Goal: Task Accomplishment & Management: Complete application form

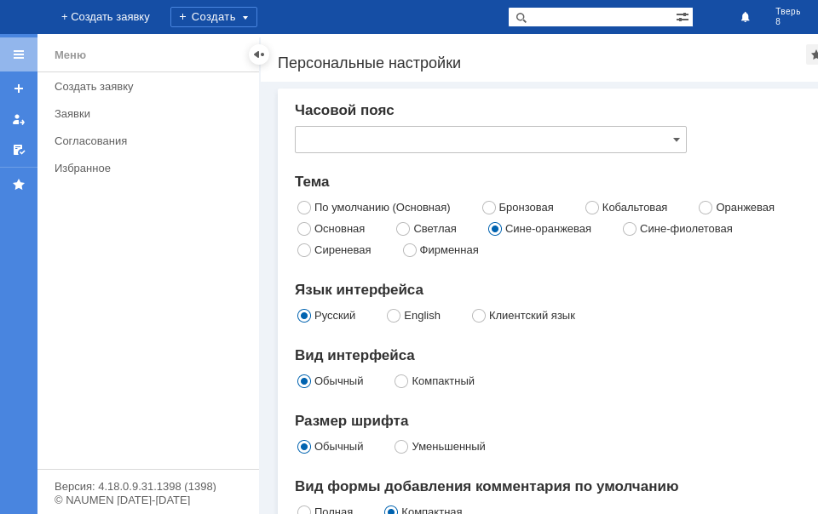
type input "[GEOGRAPHIC_DATA]"
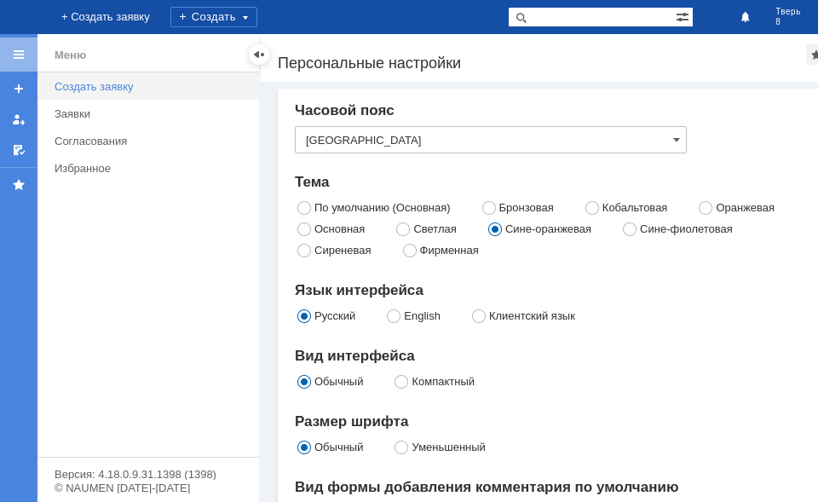
click at [147, 89] on div "Создать заявку" at bounding box center [152, 86] width 194 height 13
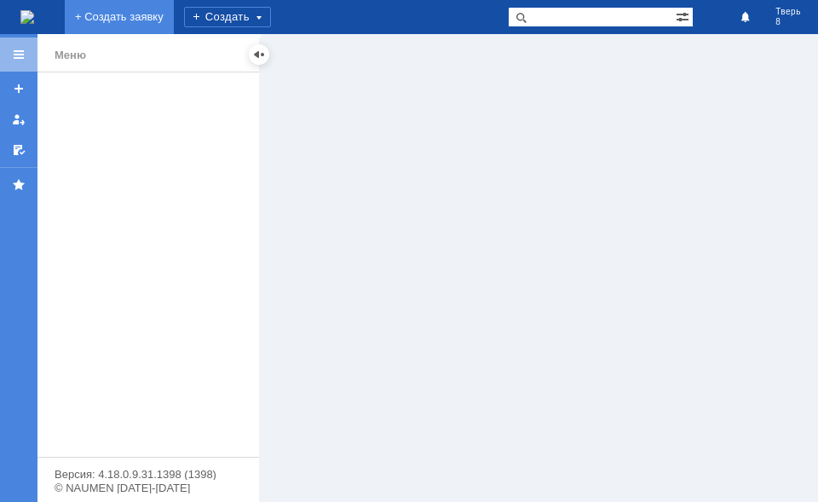
click at [174, 14] on link "+ Создать заявку" at bounding box center [119, 17] width 109 height 34
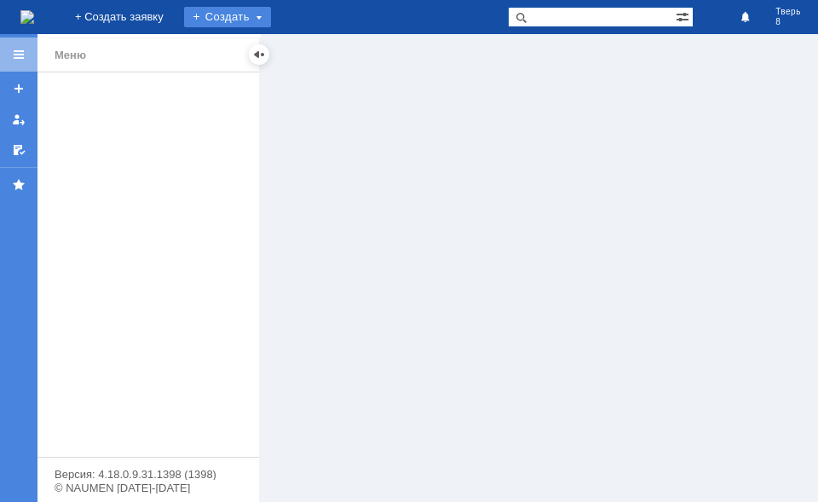
click at [271, 14] on div "Создать" at bounding box center [227, 17] width 87 height 20
click at [317, 46] on link "Заявка" at bounding box center [251, 51] width 129 height 20
click at [350, 46] on div at bounding box center [567, 268] width 612 height 468
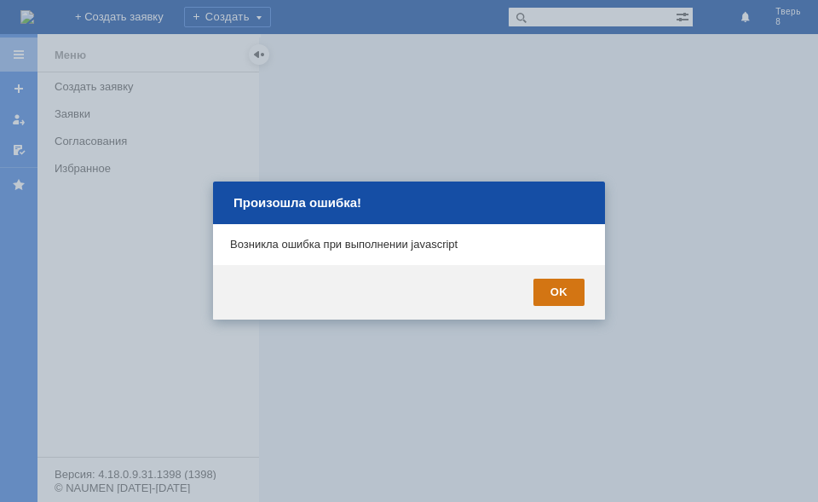
click at [576, 289] on div "OK" at bounding box center [558, 292] width 51 height 27
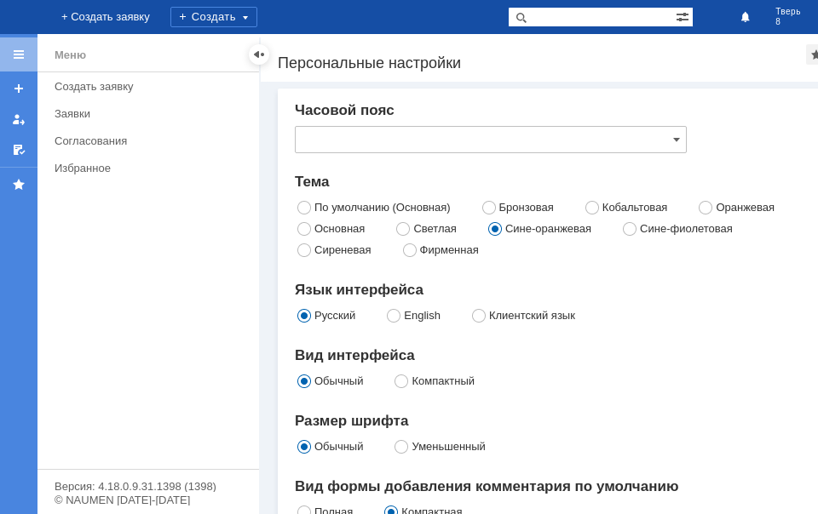
type input "[GEOGRAPHIC_DATA]"
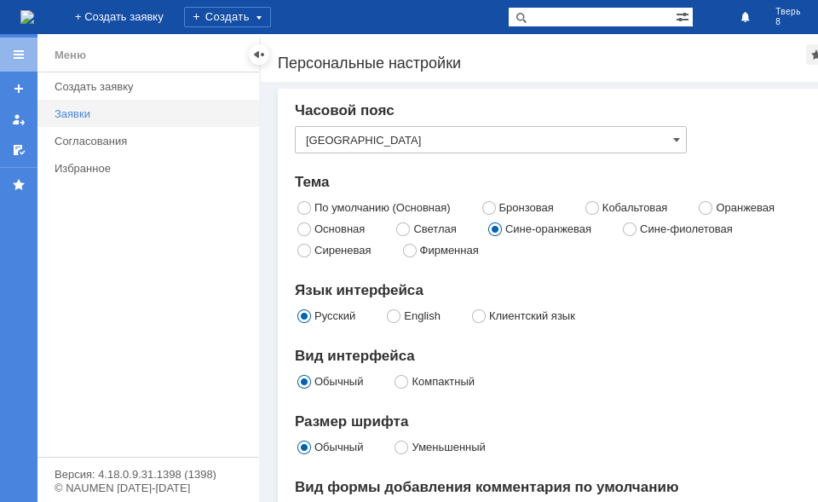
click at [123, 116] on div "Заявки" at bounding box center [152, 113] width 194 height 13
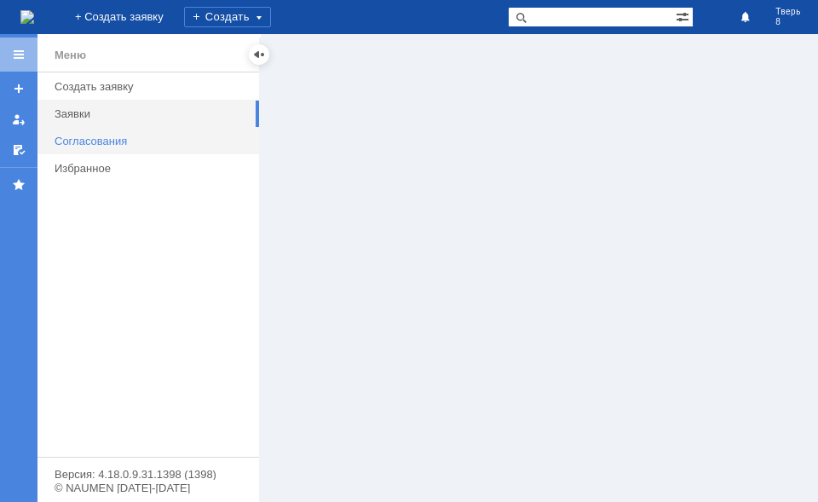
click at [131, 135] on div "Согласования" at bounding box center [152, 141] width 194 height 13
click at [140, 116] on div "Заявки" at bounding box center [152, 113] width 194 height 13
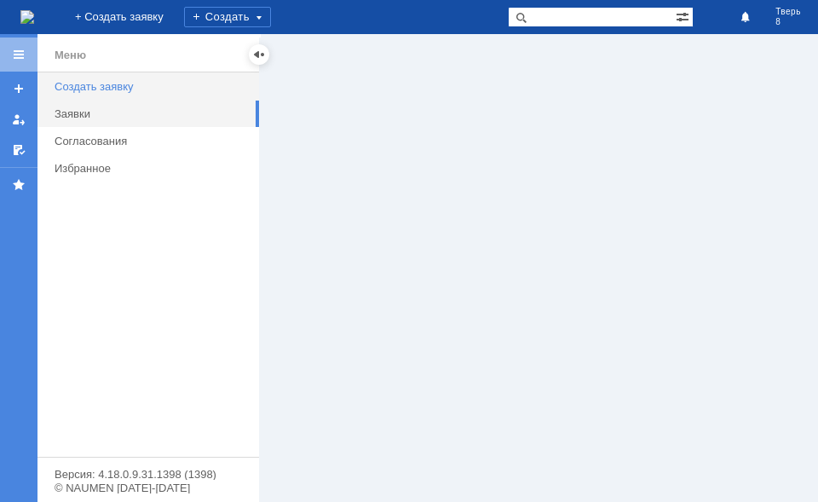
click at [185, 89] on div "Создать заявку" at bounding box center [152, 86] width 194 height 13
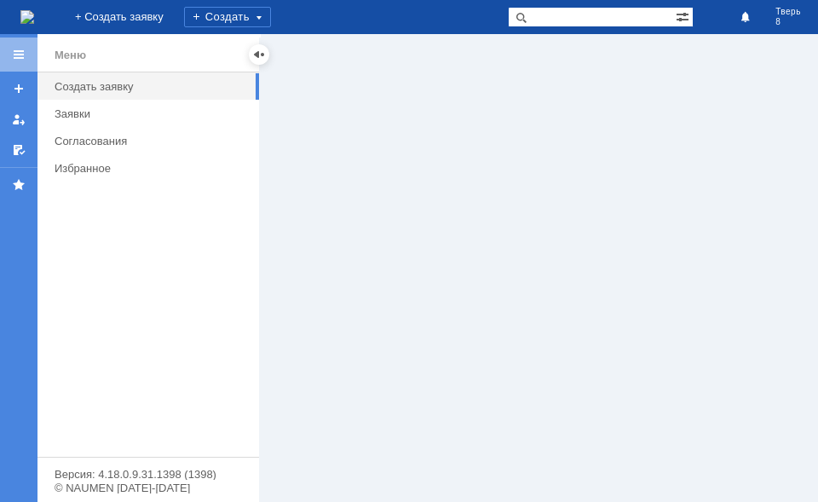
click at [58, 51] on div "Меню" at bounding box center [71, 55] width 32 height 20
click at [118, 106] on link "Заявки" at bounding box center [152, 114] width 208 height 26
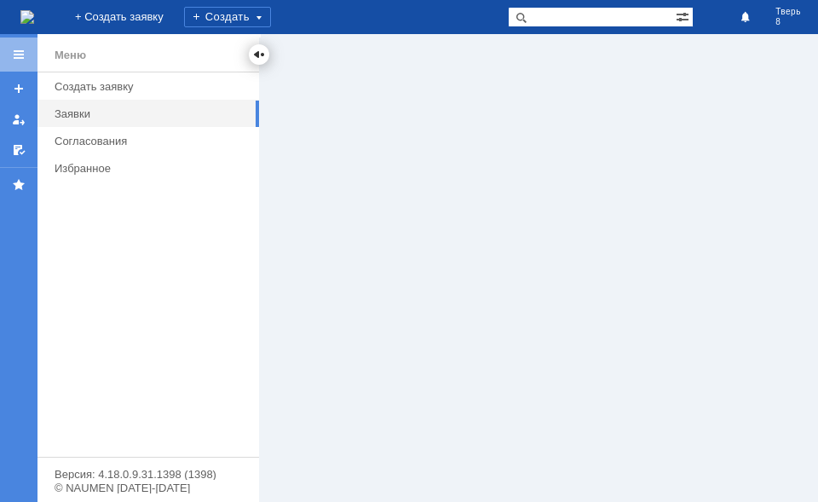
click at [257, 50] on div at bounding box center [259, 55] width 14 height 14
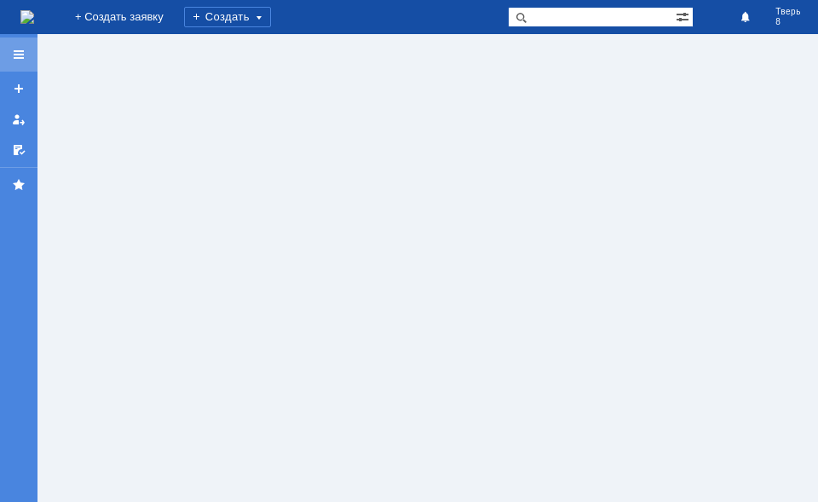
click at [14, 60] on div at bounding box center [19, 55] width 14 height 14
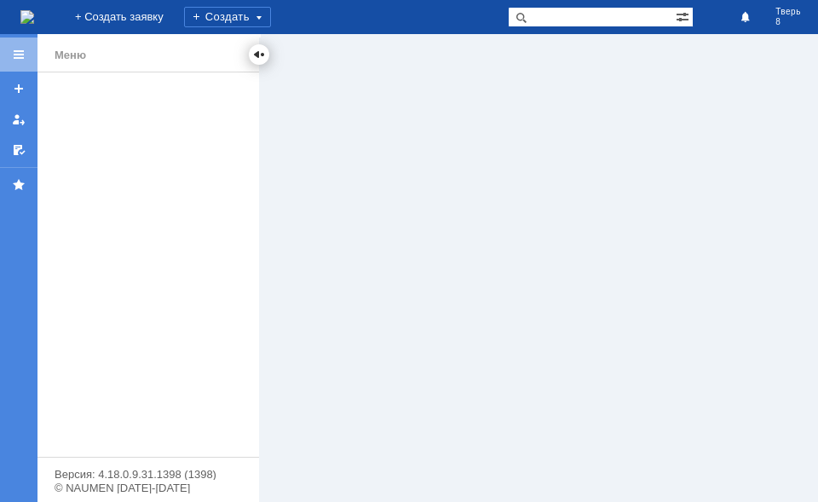
click at [260, 54] on div at bounding box center [259, 55] width 14 height 14
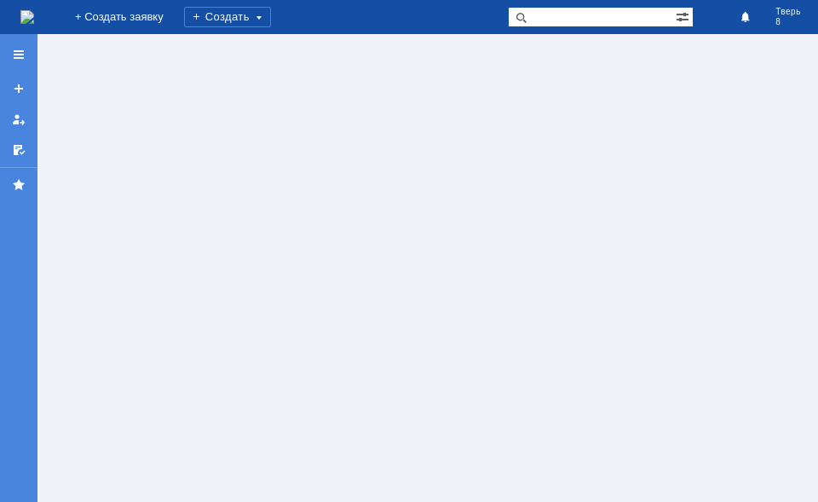
click at [15, 54] on div at bounding box center [18, 268] width 37 height 468
click at [18, 54] on div at bounding box center [18, 268] width 37 height 468
click at [271, 12] on div "Создать" at bounding box center [227, 17] width 87 height 20
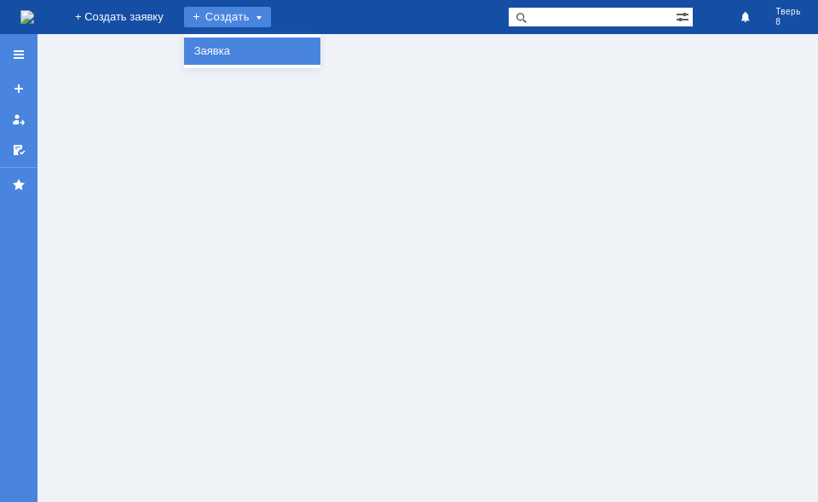
click at [317, 45] on link "Заявка" at bounding box center [251, 51] width 129 height 20
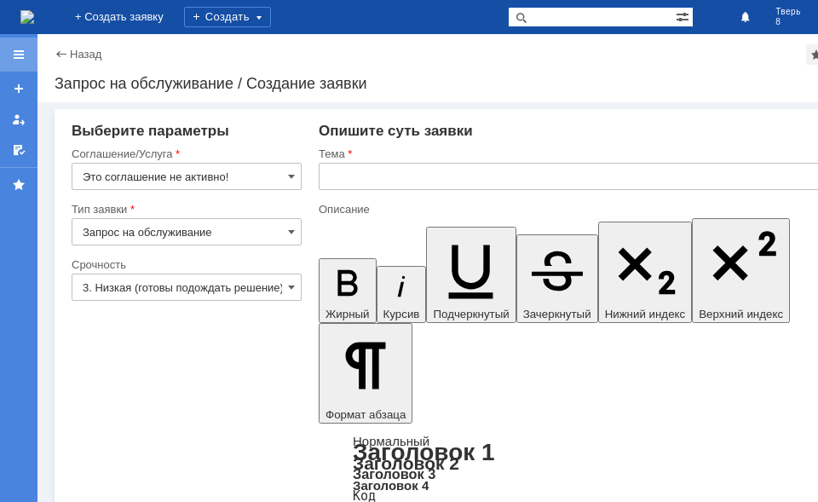
click at [19, 52] on div at bounding box center [19, 55] width 14 height 14
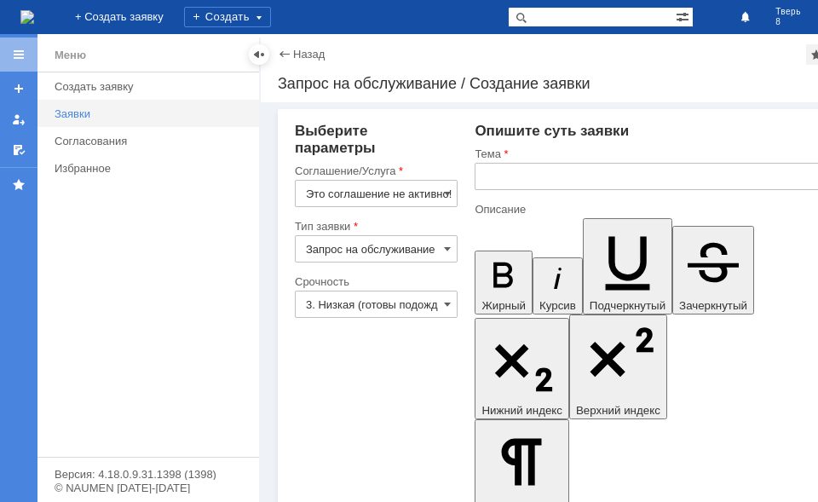
click at [100, 108] on div "Заявки" at bounding box center [152, 113] width 194 height 13
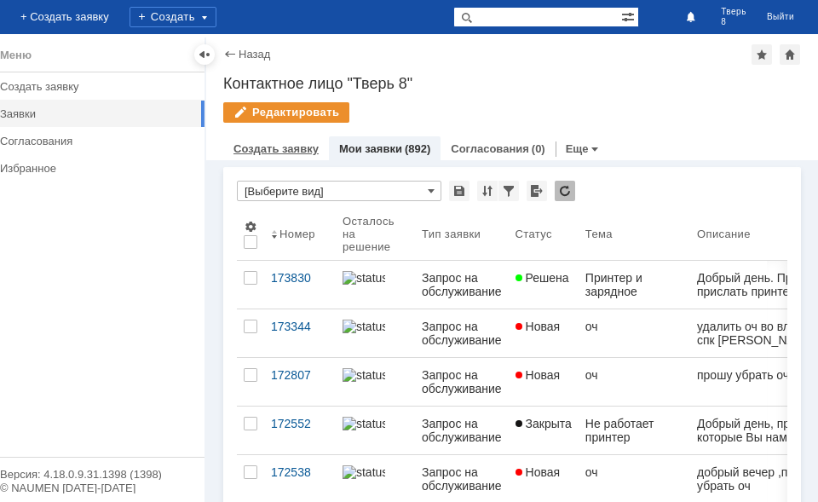
click at [296, 147] on link "Создать заявку" at bounding box center [275, 148] width 85 height 13
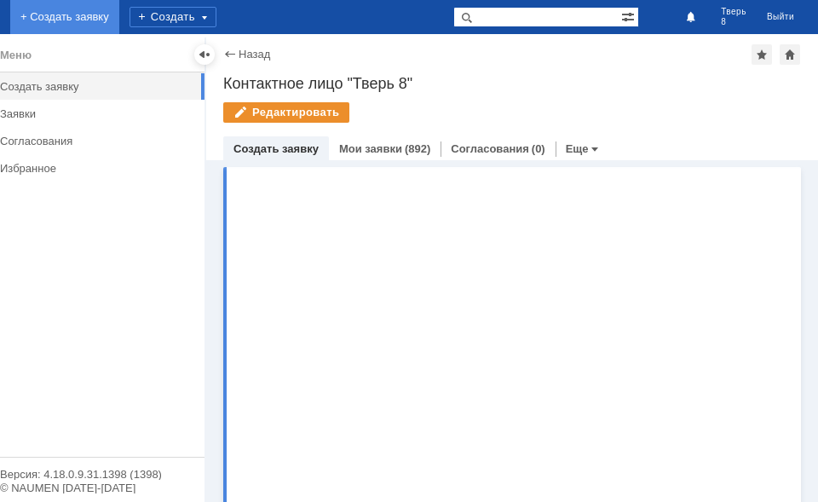
click at [119, 12] on link "+ Создать заявку" at bounding box center [64, 17] width 109 height 34
click at [119, 21] on link "+ Создать заявку" at bounding box center [64, 17] width 109 height 34
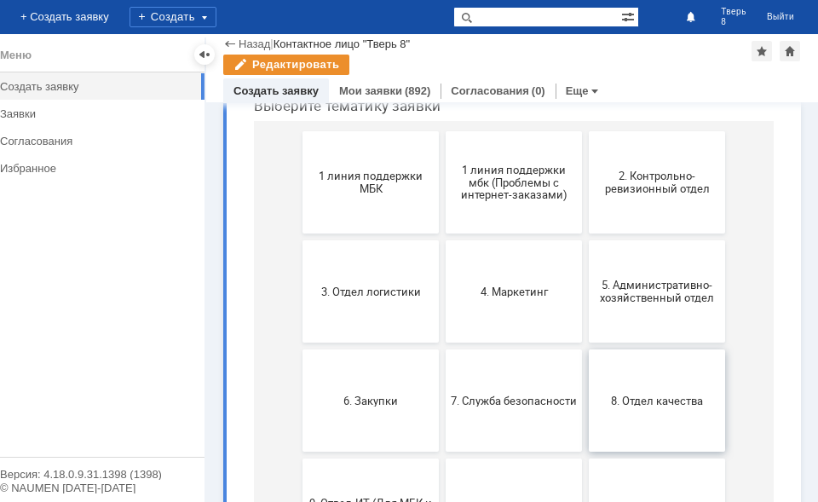
scroll to position [170, 0]
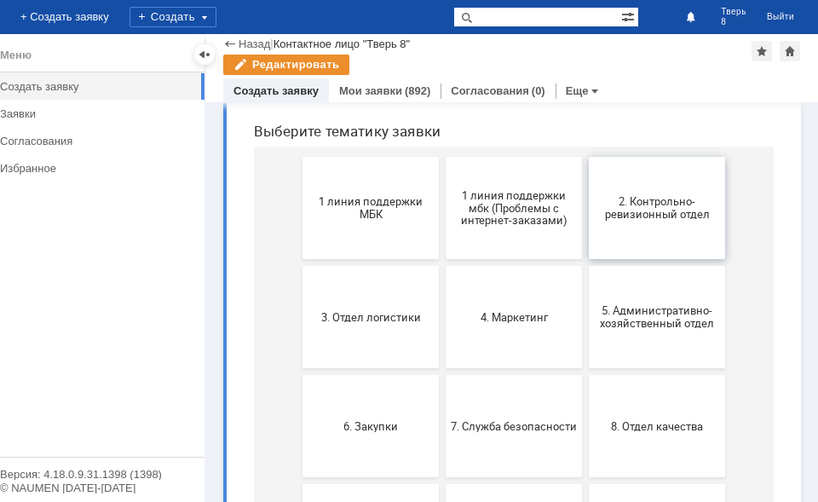
click at [647, 226] on button "2. Контрольно-ревизионный отдел" at bounding box center [657, 208] width 136 height 102
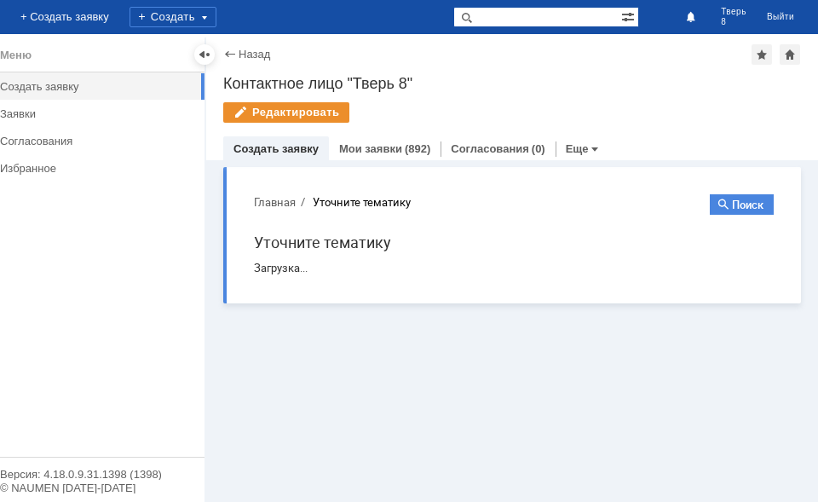
click at [386, 262] on div "Загрузка..." at bounding box center [514, 268] width 520 height 13
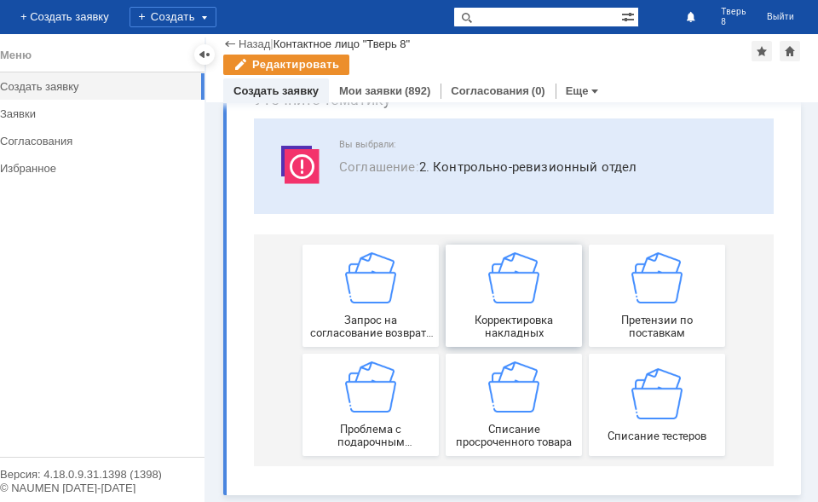
scroll to position [86, 0]
click at [388, 299] on img at bounding box center [370, 277] width 51 height 51
click at [397, 319] on span "Запрос на согласование возврата (д/с или товара)" at bounding box center [371, 326] width 126 height 26
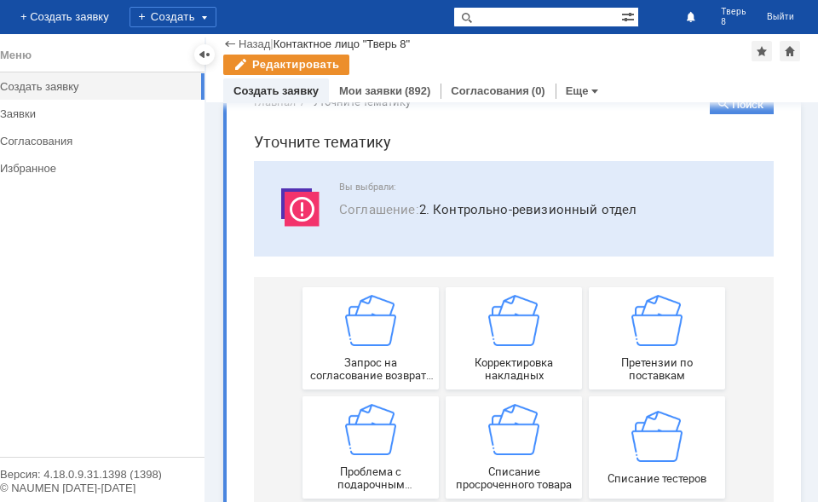
scroll to position [0, 0]
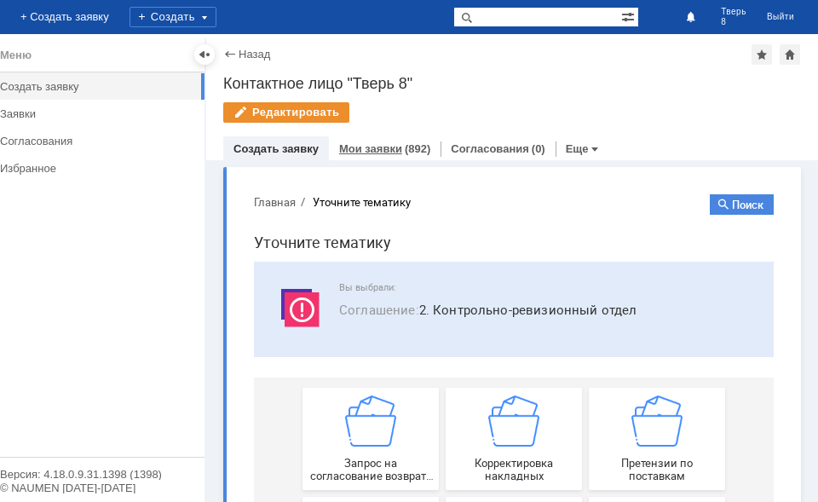
click at [376, 147] on link "Мои заявки" at bounding box center [370, 148] width 63 height 13
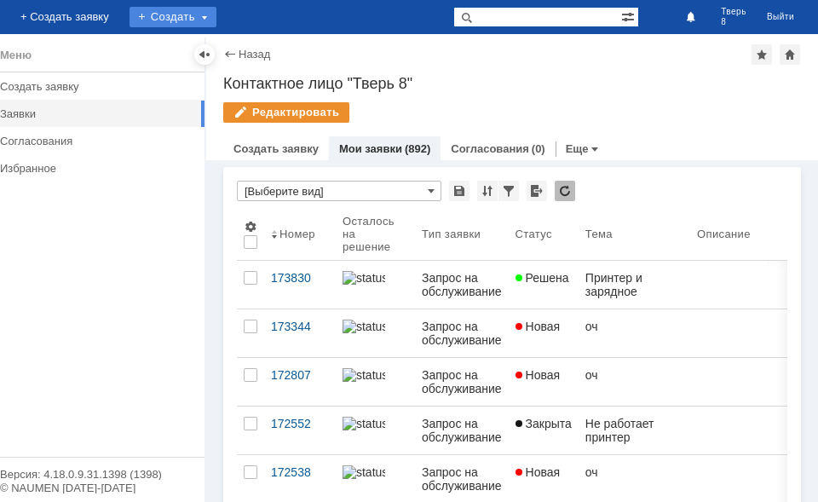
click at [216, 9] on div "Создать" at bounding box center [172, 17] width 87 height 20
click at [262, 52] on link "Заявка" at bounding box center [197, 51] width 129 height 20
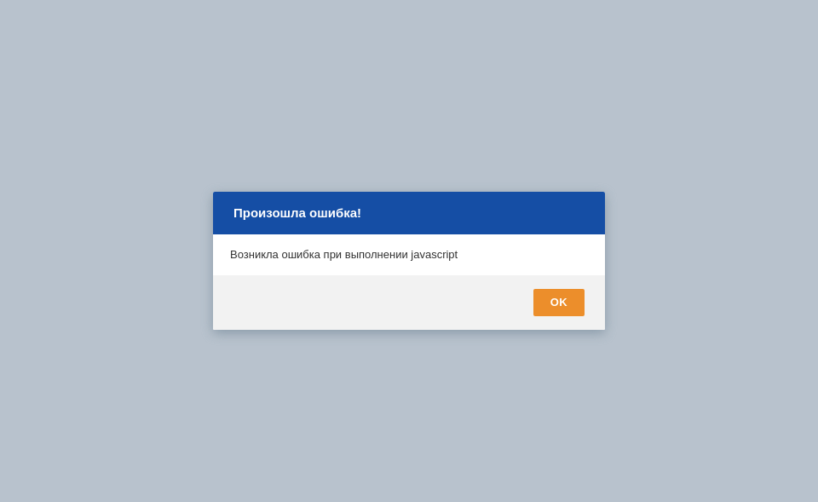
click at [571, 311] on div "OK" at bounding box center [558, 302] width 51 height 27
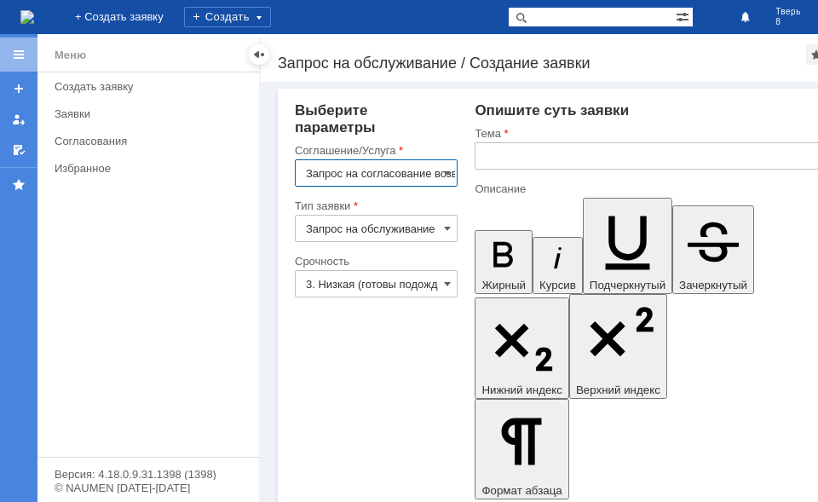
scroll to position [0, 117]
click at [572, 149] on input "text" at bounding box center [656, 155] width 364 height 27
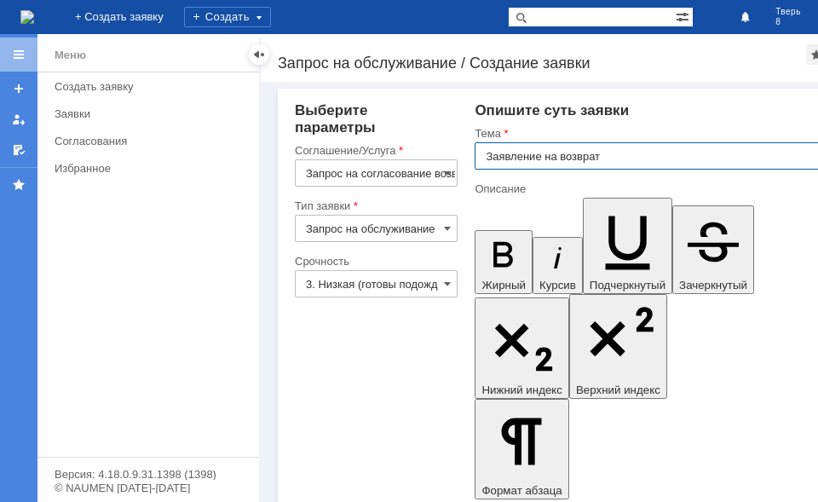
type input "Заявление на возврат"
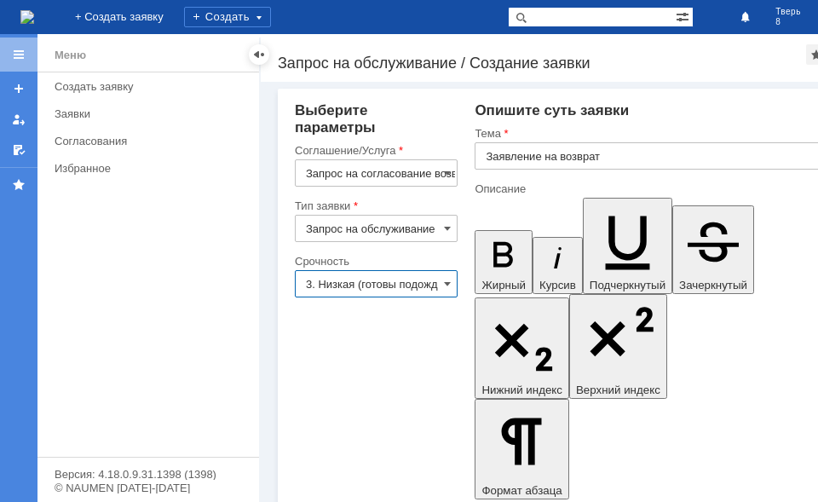
click at [406, 290] on input "3. Низкая (готовы подождать решение)" at bounding box center [376, 283] width 163 height 27
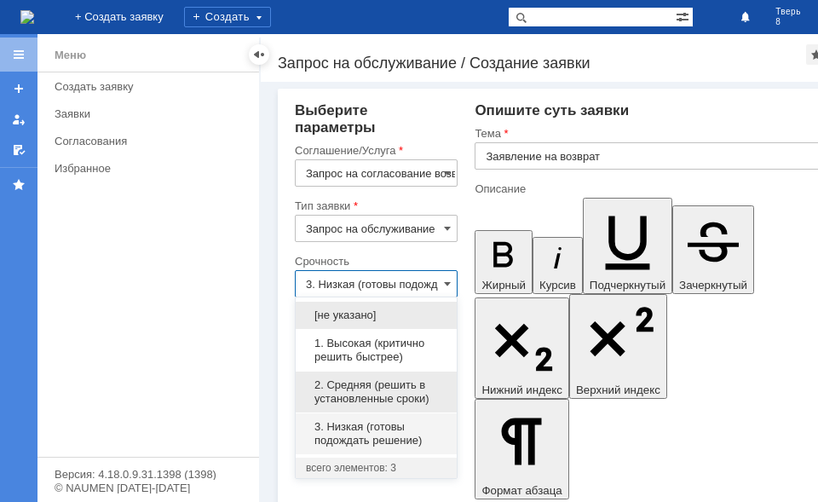
click at [395, 386] on span "2. Средняя (решить в установленные сроки)" at bounding box center [376, 391] width 141 height 27
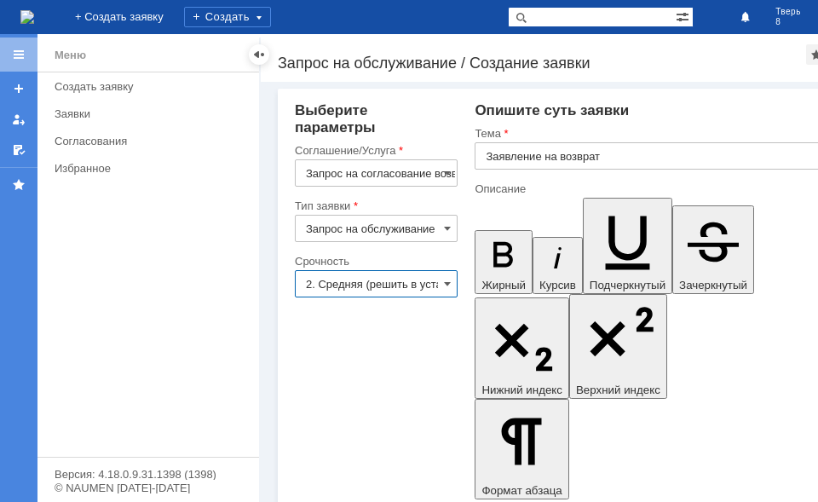
type input "2. Средняя (решить в установленные сроки)"
click at [382, 221] on input "Запрос на обслуживание" at bounding box center [376, 228] width 163 height 27
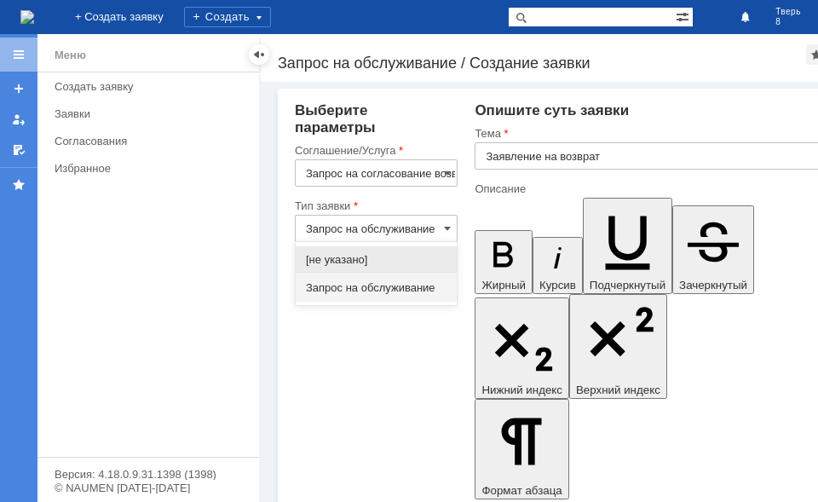
type input "Запрос на обслуживание"
click at [437, 281] on input "2. Средняя (решить в установленные сроки)" at bounding box center [376, 283] width 163 height 27
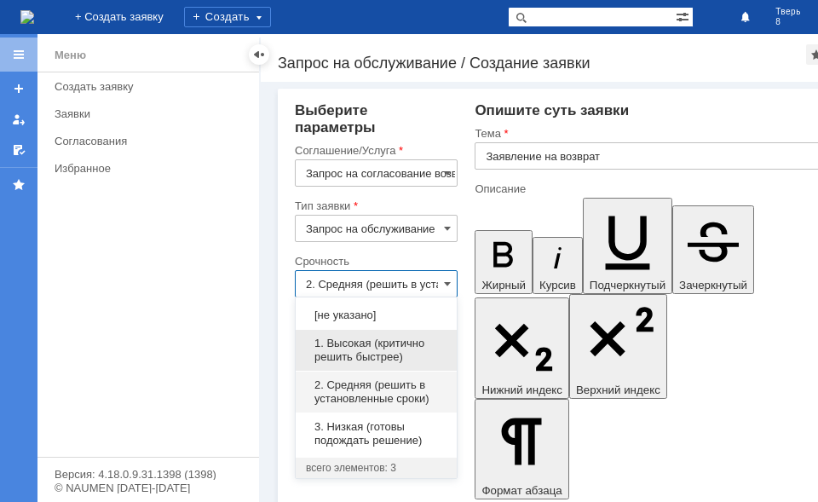
click at [410, 347] on span "1. Высокая (критично решить быстрее)" at bounding box center [376, 349] width 141 height 27
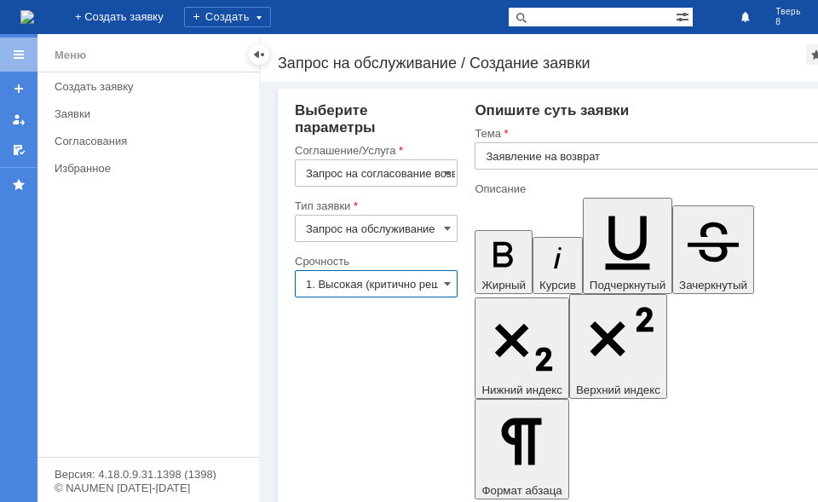
type input "1. Высокая (критично решить быстрее)"
